Goal: Browse casually: Explore the website without a specific task or goal

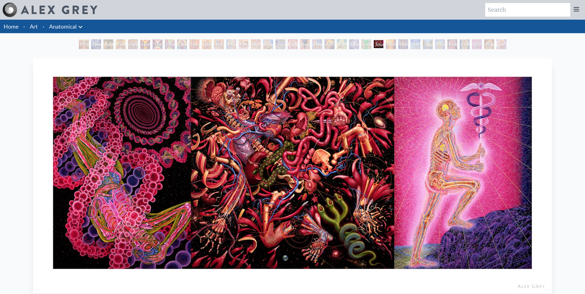
click at [366, 46] on div "Emerald Grail" at bounding box center [366, 44] width 10 height 10
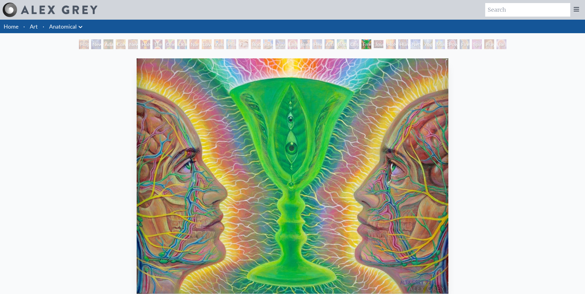
click at [343, 45] on div "Bond" at bounding box center [342, 44] width 10 height 10
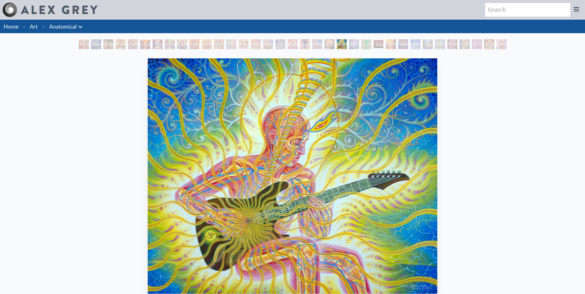
click at [328, 46] on div "Artist's Hand" at bounding box center [330, 44] width 10 height 10
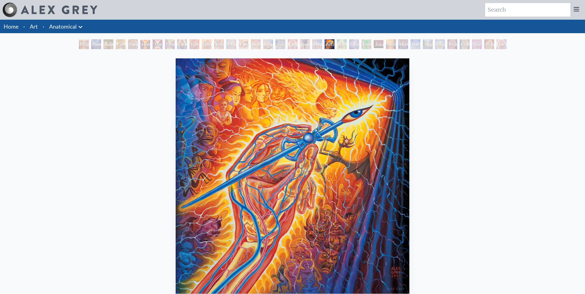
click at [300, 45] on div "Breathing" at bounding box center [305, 44] width 10 height 10
